Goal: Information Seeking & Learning: Learn about a topic

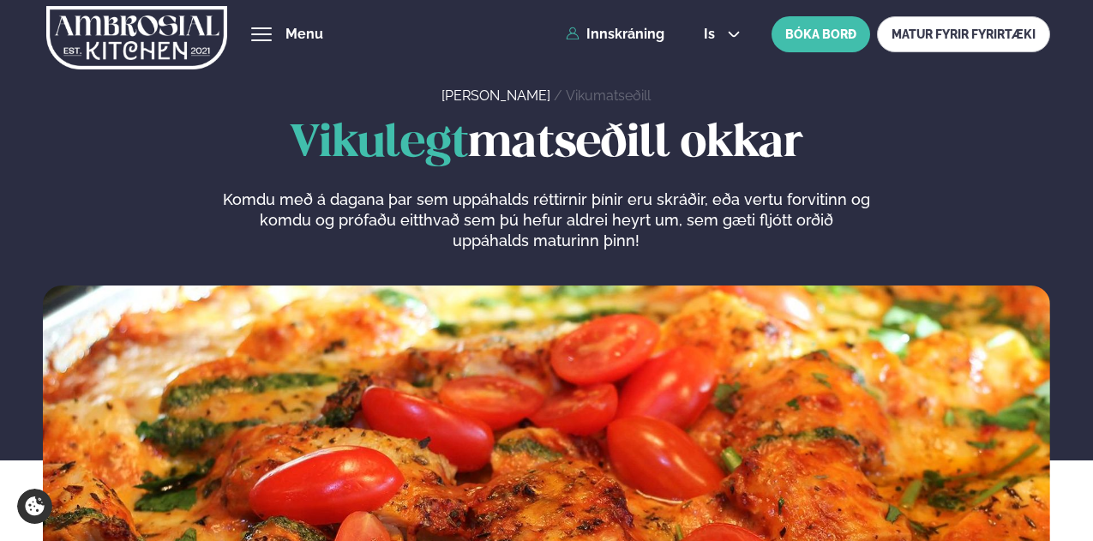
scroll to position [801, 0]
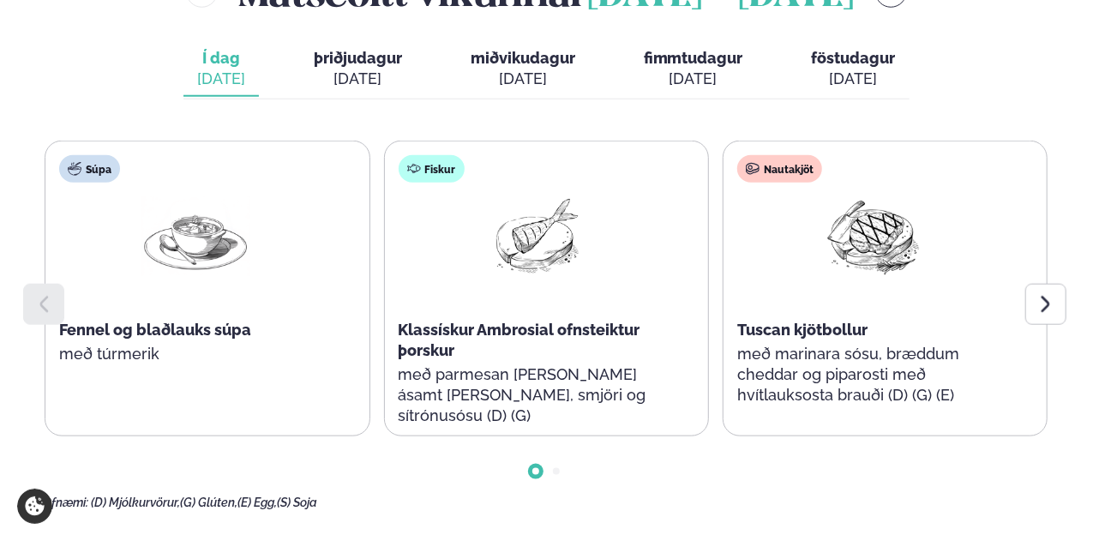
click at [1036, 298] on icon at bounding box center [1045, 304] width 21 height 21
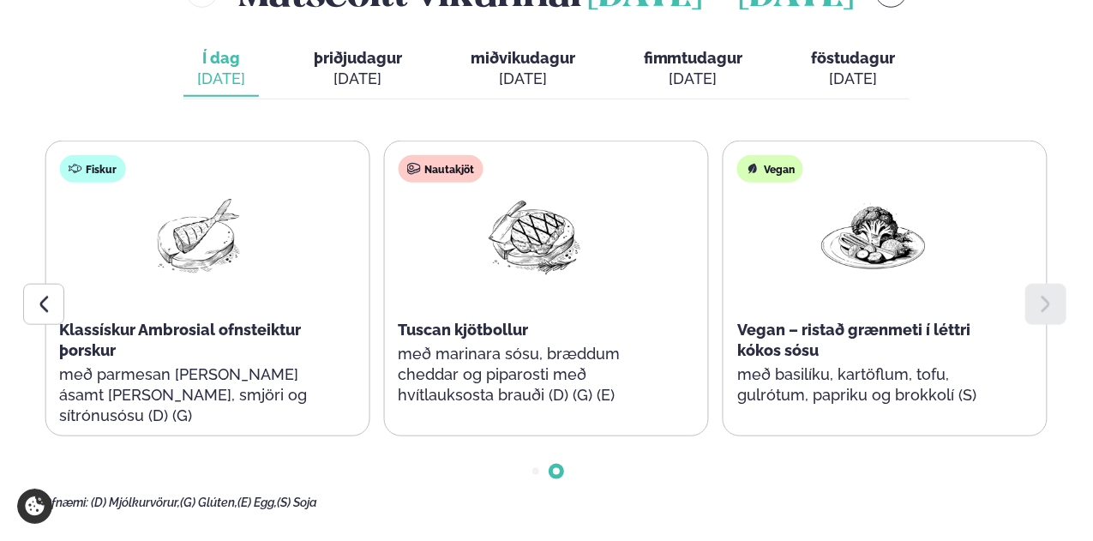
click at [27, 312] on div at bounding box center [43, 304] width 41 height 41
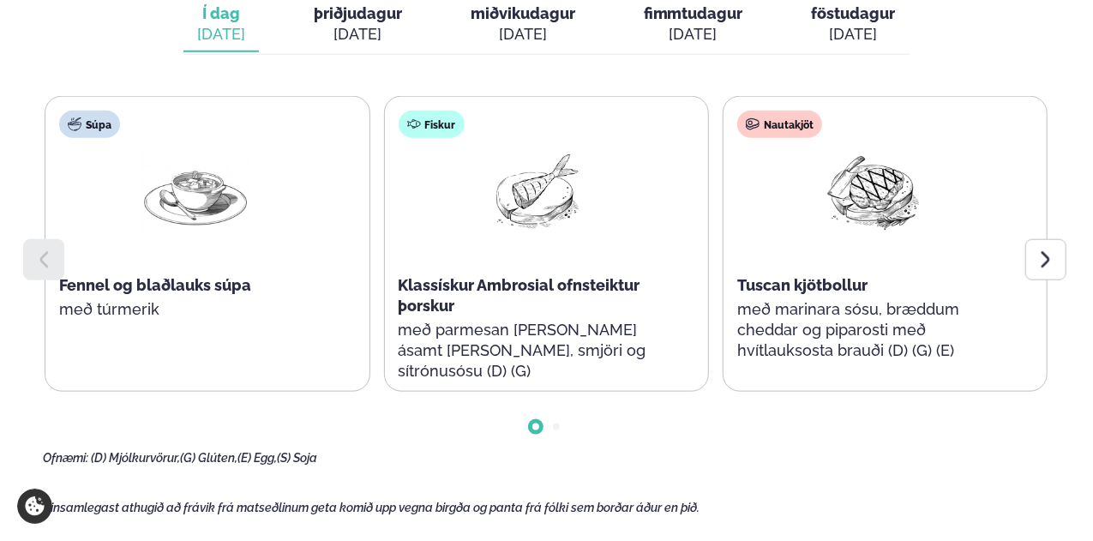
scroll to position [842, 0]
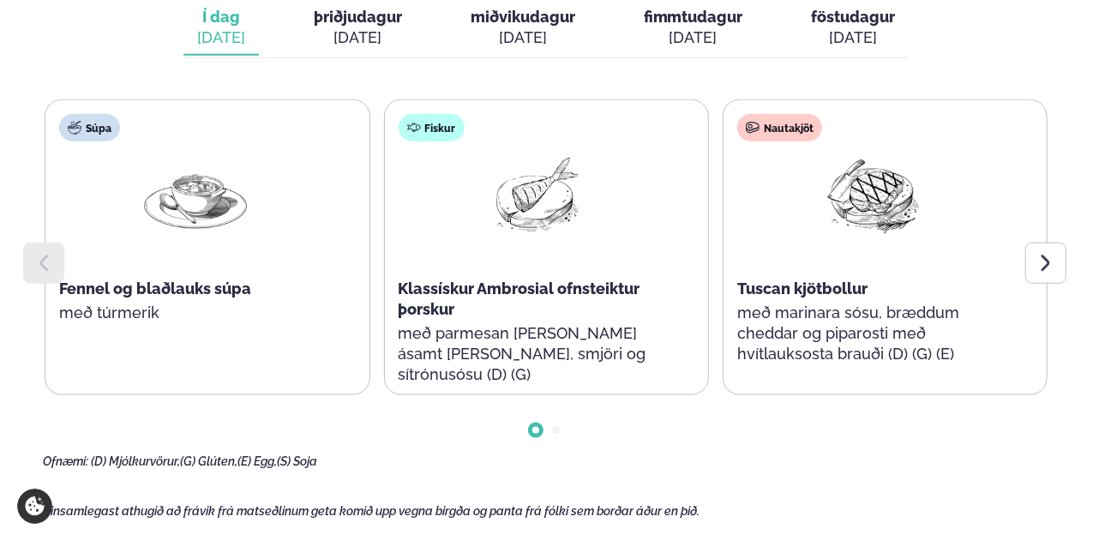
click at [1047, 167] on div "Nautakjöt Tuscan kjötbollur með marinara sósu, bræddum cheddar og piparosti með…" at bounding box center [884, 247] width 325 height 296
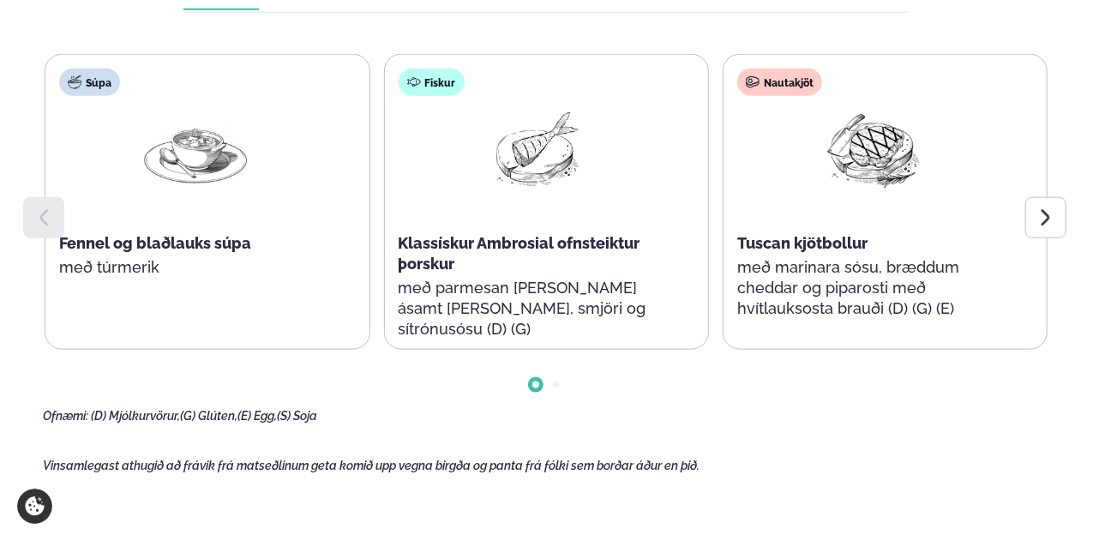
scroll to position [885, 0]
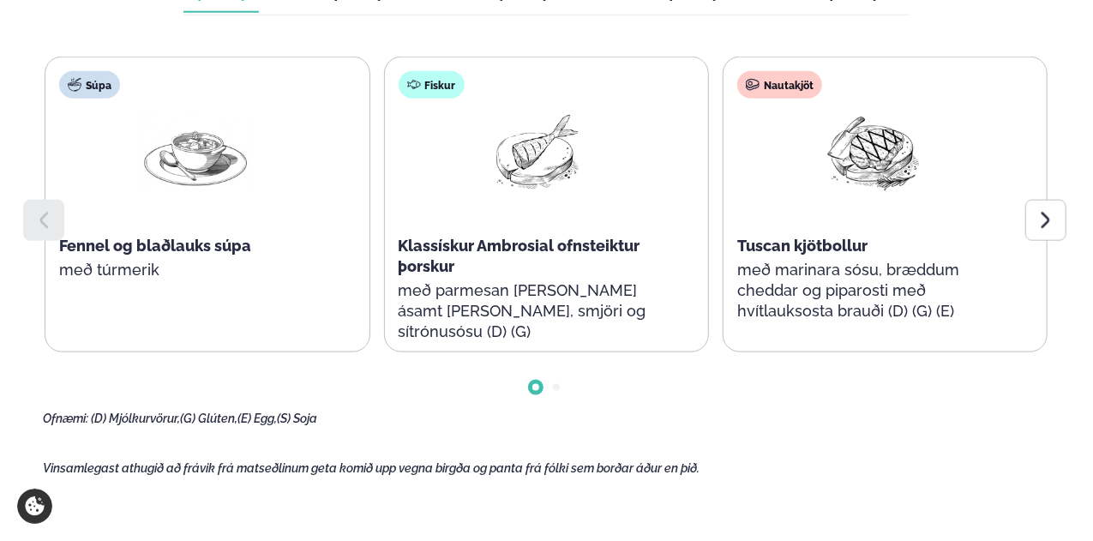
click at [1048, 107] on div "Súpa Fennel og blaðlauks súpa með túrmerik Fiskur Klassískur Ambrosial ofnsteik…" at bounding box center [546, 205] width 1006 height 296
click at [975, 410] on div "Súpa Fennel og blaðlauks súpa með túrmerik Fiskur Klassískur Ambrosial ofnsteik…" at bounding box center [546, 241] width 1006 height 369
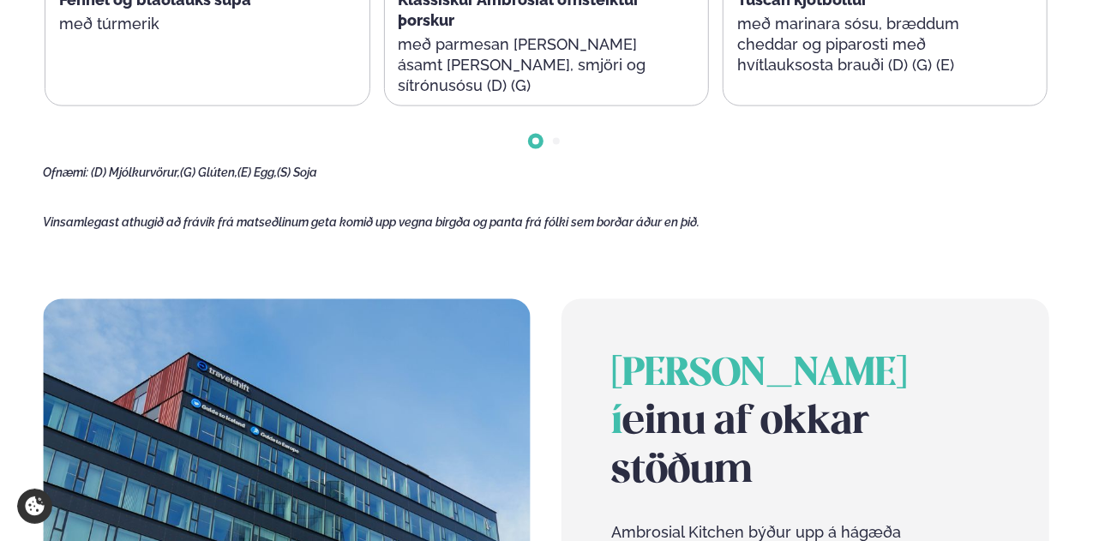
scroll to position [1049, 0]
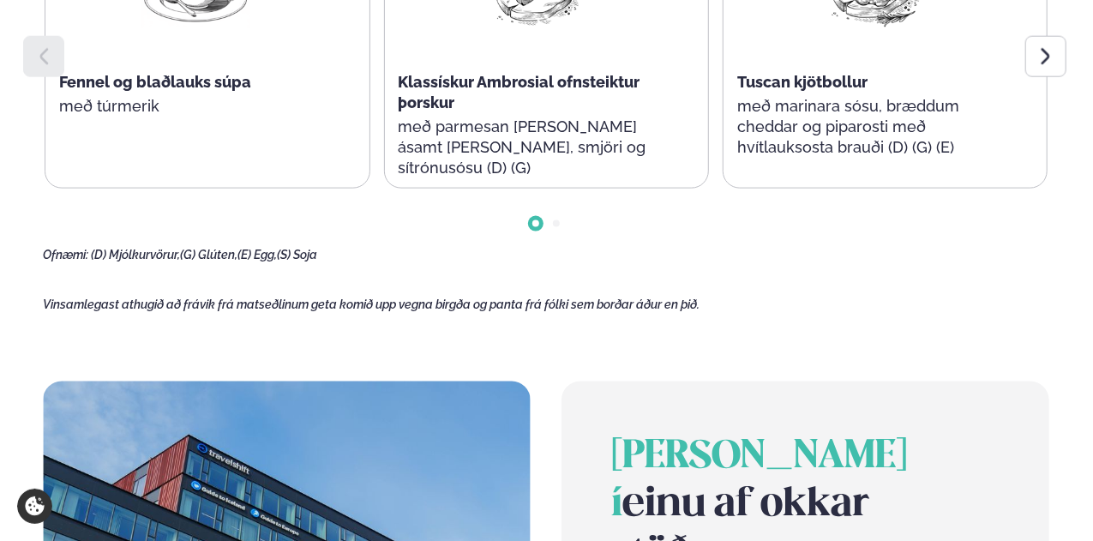
click at [537, 356] on main "[PERSON_NAME] / Vikumatseðill Vikulegt matseðill okkar Komdu með á dagana þar s…" at bounding box center [546, 132] width 1093 height 2363
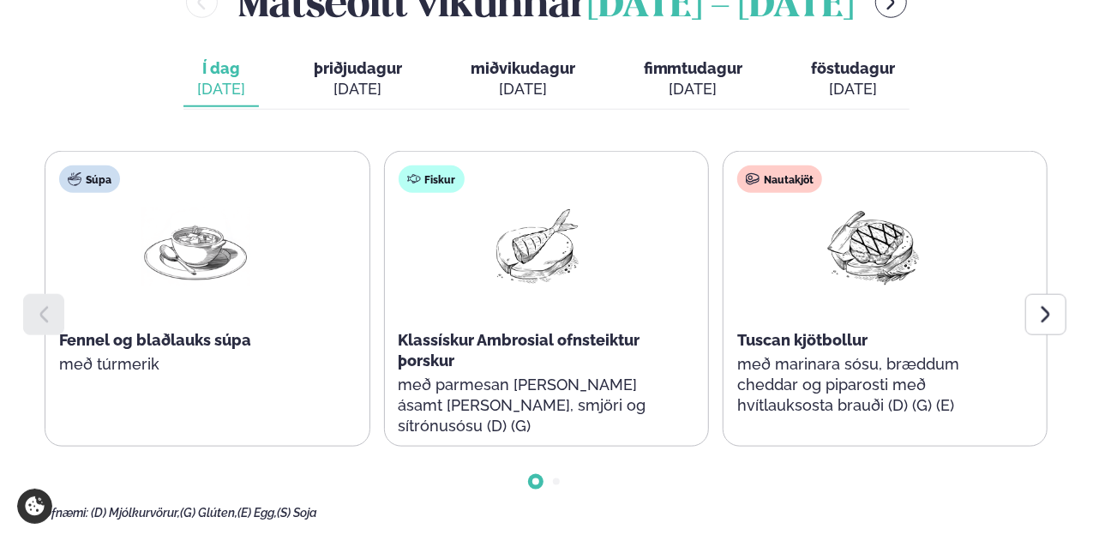
scroll to position [743, 0]
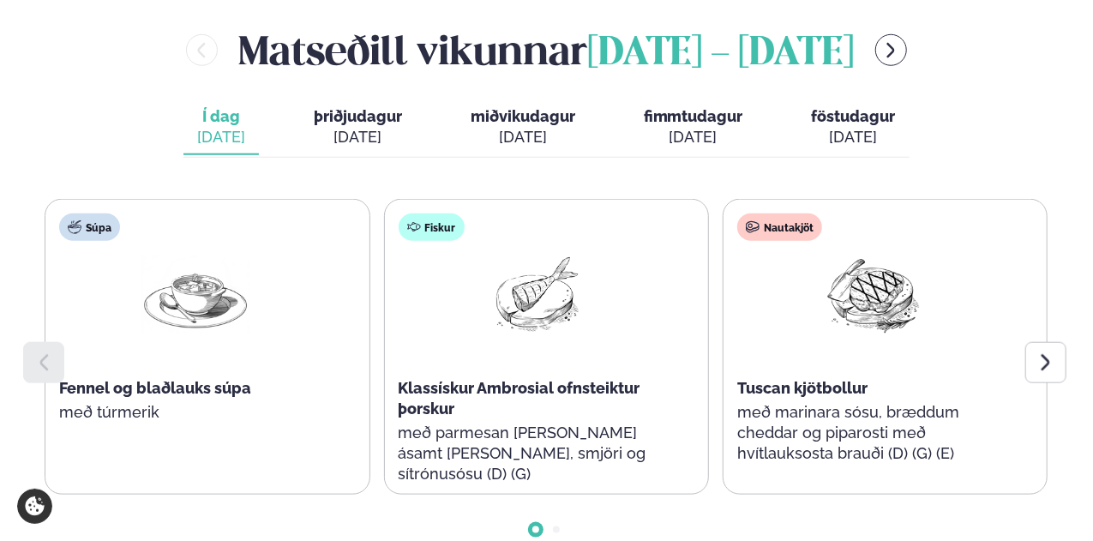
click at [352, 117] on span "þriðjudagur" at bounding box center [358, 116] width 88 height 18
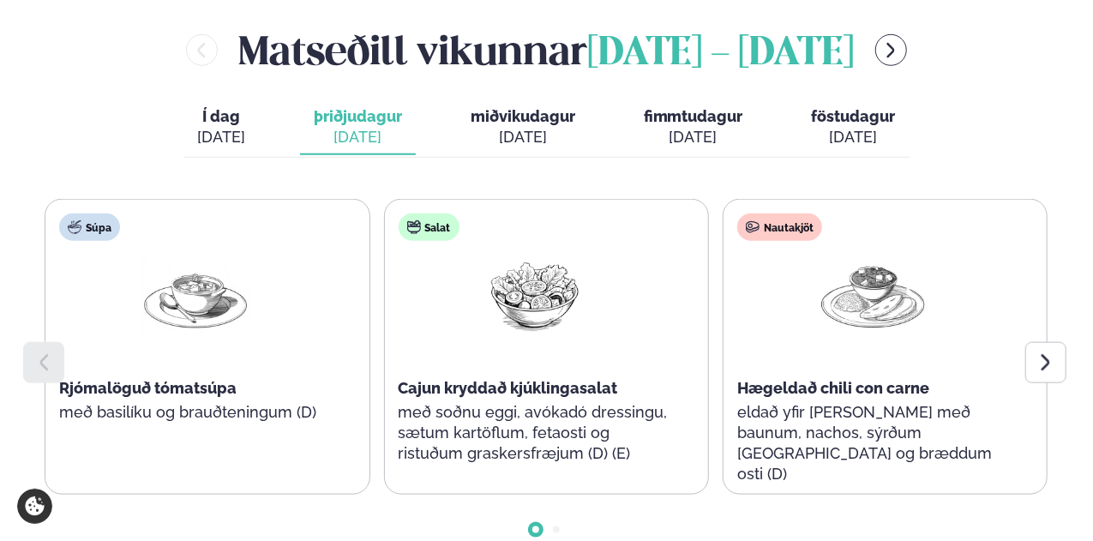
click at [536, 116] on span "miðvikudagur" at bounding box center [522, 116] width 105 height 18
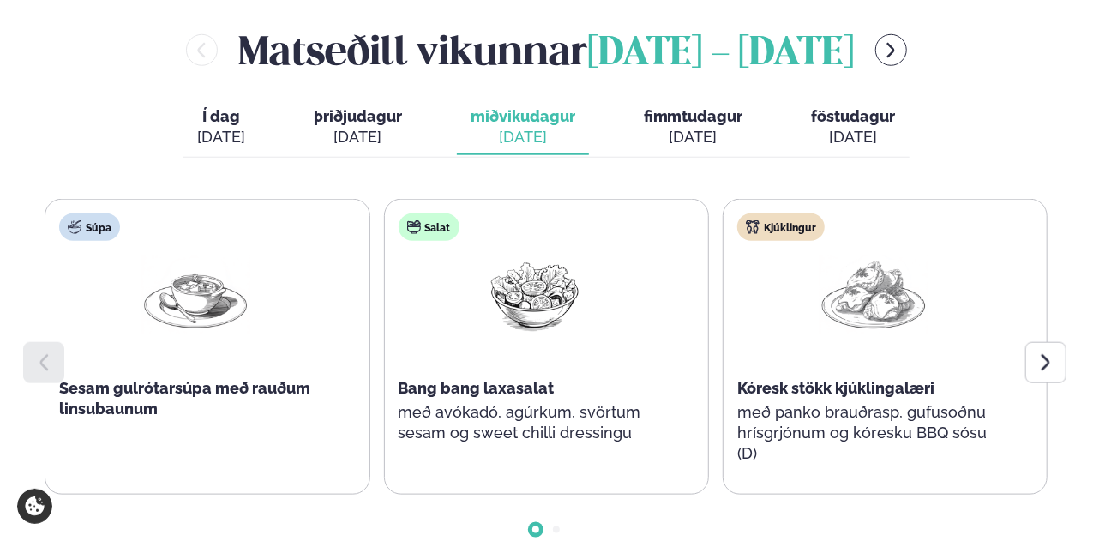
click at [692, 104] on button "fimmtudagur fim. [DATE]" at bounding box center [693, 127] width 127 height 57
